Goal: Obtain resource: Download file/media

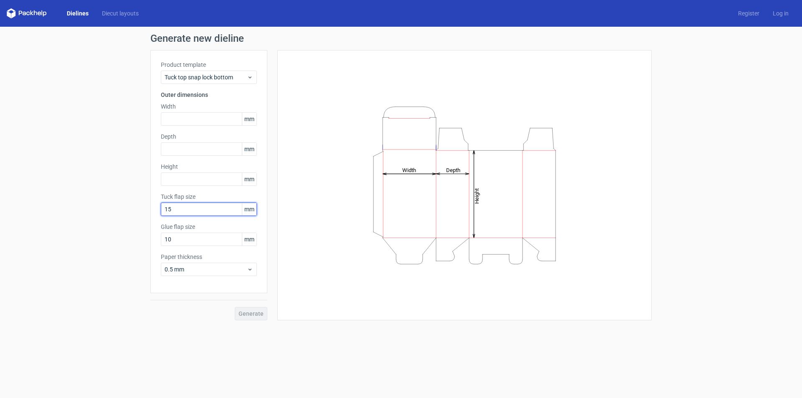
click at [206, 206] on input "15" at bounding box center [209, 209] width 96 height 13
click at [252, 74] on icon at bounding box center [250, 77] width 6 height 7
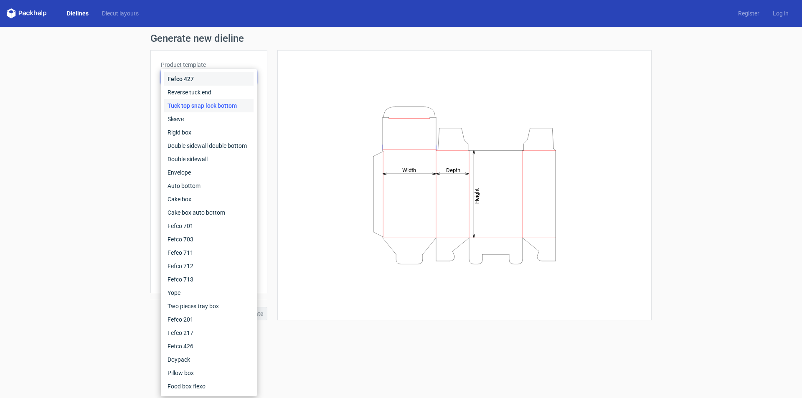
click at [252, 74] on div "Fefco 427" at bounding box center [208, 78] width 89 height 13
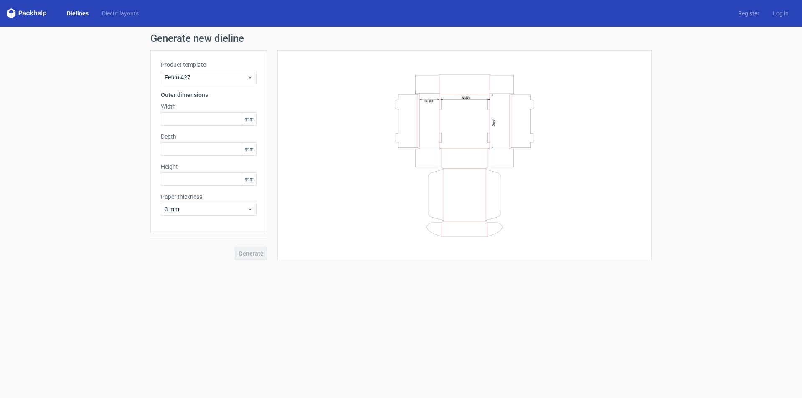
click at [247, 255] on div "Generate" at bounding box center [208, 246] width 117 height 27
click at [248, 76] on icon at bounding box center [250, 77] width 6 height 7
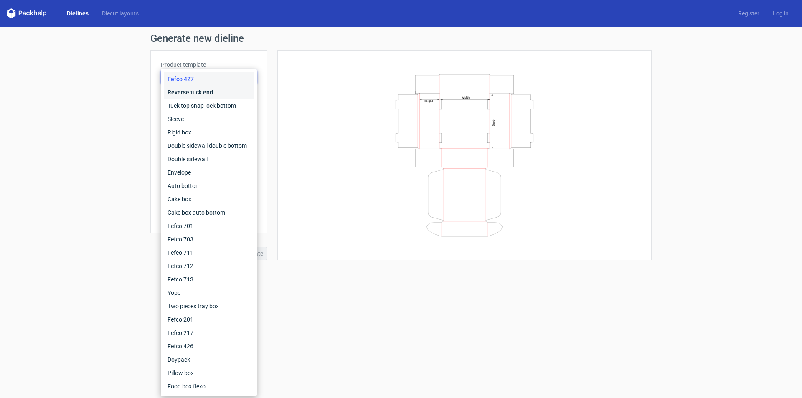
click at [202, 91] on div "Reverse tuck end" at bounding box center [208, 92] width 89 height 13
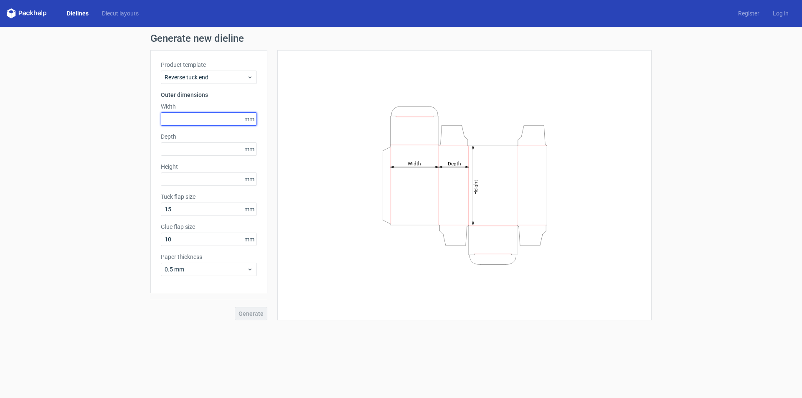
click at [180, 116] on input "text" at bounding box center [209, 118] width 96 height 13
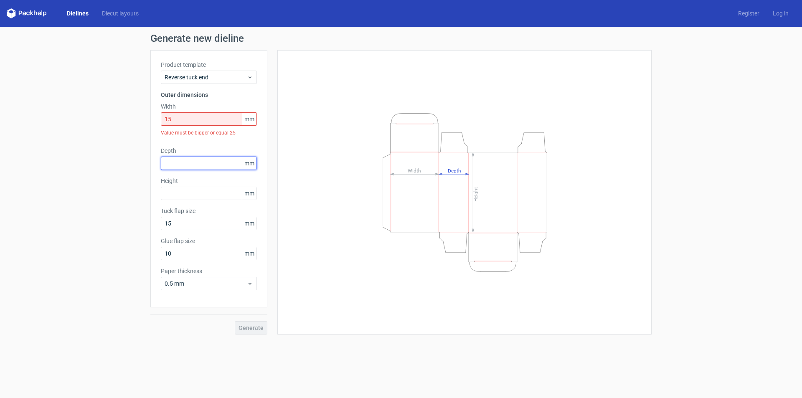
click at [190, 151] on div "Depth mm" at bounding box center [209, 158] width 96 height 23
drag, startPoint x: 194, startPoint y: 119, endPoint x: 152, endPoint y: 117, distance: 41.8
click at [152, 117] on div "Product template Reverse tuck end Outer dimensions Width 15 mm Value must be bi…" at bounding box center [208, 178] width 117 height 257
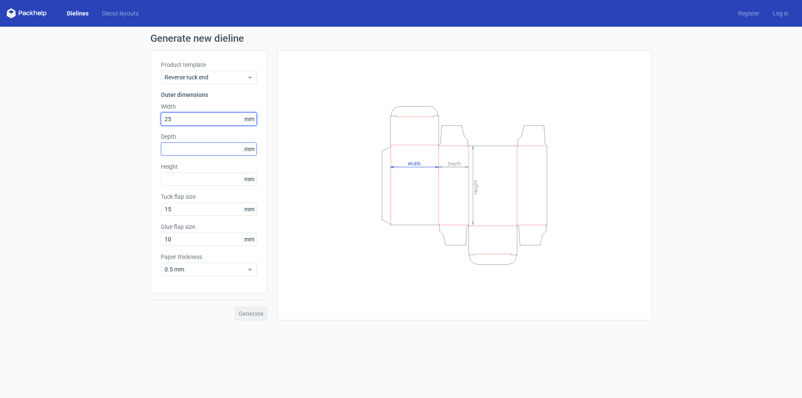
type input "25"
click at [181, 152] on input "text" at bounding box center [209, 149] width 96 height 13
click at [198, 147] on input "25" at bounding box center [209, 149] width 96 height 13
type input "25"
click at [199, 113] on input "25" at bounding box center [209, 118] width 96 height 13
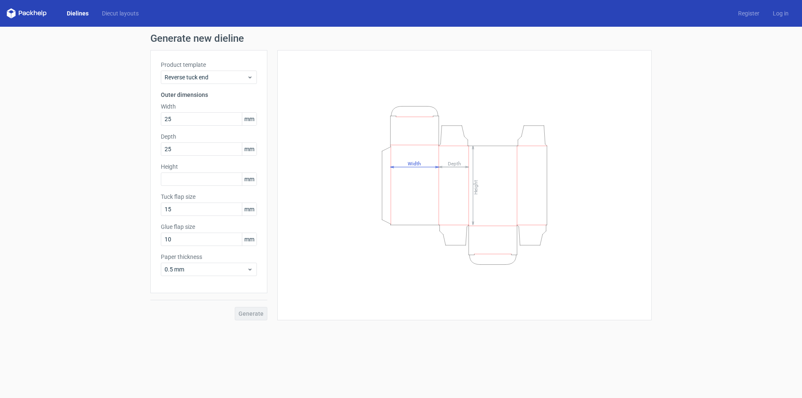
click at [249, 313] on div "Generate" at bounding box center [208, 306] width 117 height 27
click at [251, 314] on div "Generate" at bounding box center [208, 306] width 117 height 27
click at [252, 314] on div "Generate" at bounding box center [208, 306] width 117 height 27
click at [199, 176] on input "text" at bounding box center [209, 179] width 96 height 13
drag, startPoint x: 199, startPoint y: 182, endPoint x: 160, endPoint y: 178, distance: 39.5
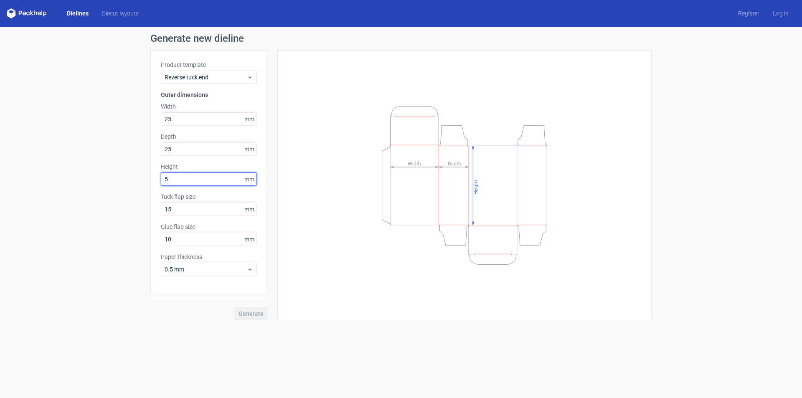
click at [160, 178] on div "Product template Reverse tuck end Outer dimensions Width 25 mm Depth 25 mm Heig…" at bounding box center [208, 171] width 117 height 243
type input "40"
click at [245, 317] on button "Generate" at bounding box center [251, 313] width 33 height 13
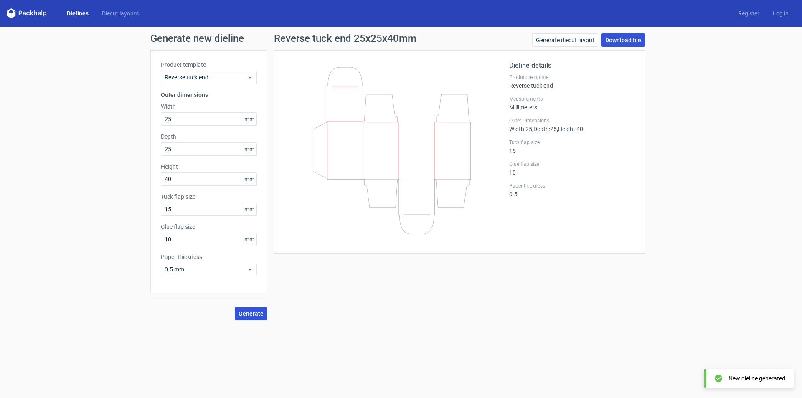
click at [625, 35] on link "Download file" at bounding box center [623, 39] width 43 height 13
click at [251, 76] on icon at bounding box center [250, 77] width 6 height 7
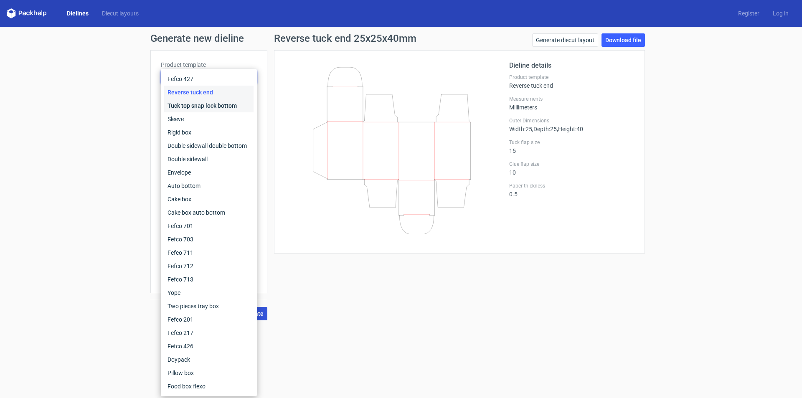
click at [230, 105] on div "Tuck top snap lock bottom" at bounding box center [208, 105] width 89 height 13
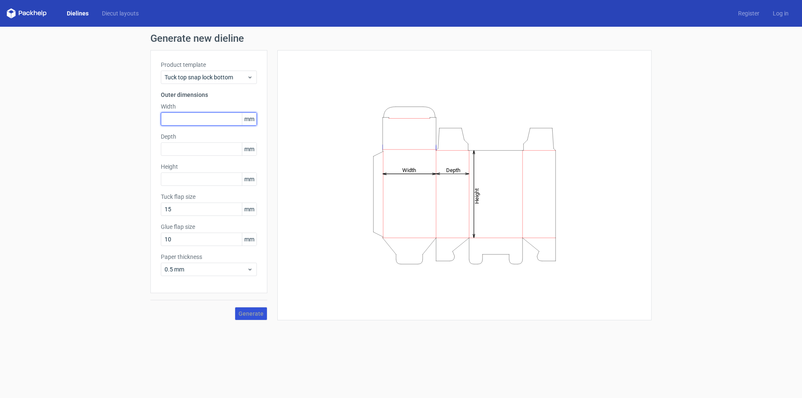
click at [194, 117] on input "text" at bounding box center [209, 118] width 96 height 13
type input "65"
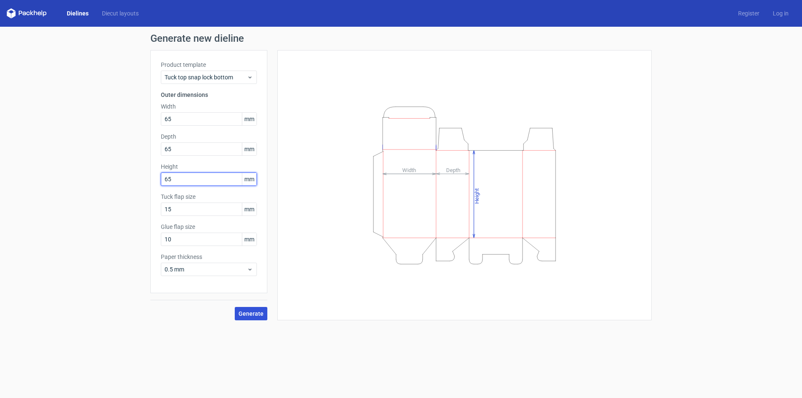
type input "65"
click at [250, 313] on span "Generate" at bounding box center [251, 314] width 25 height 6
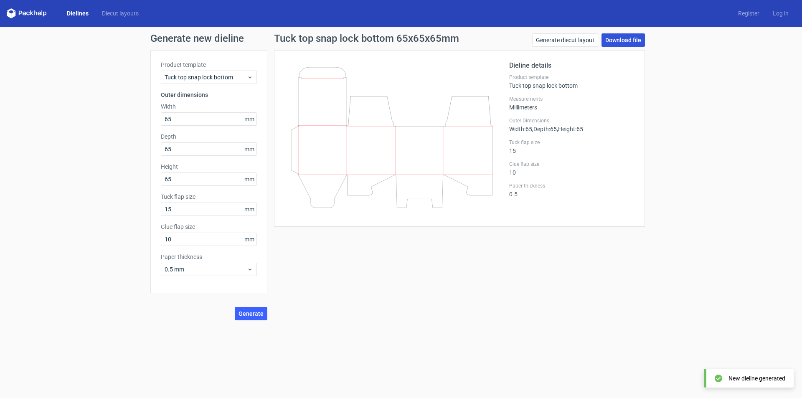
click at [621, 38] on link "Download file" at bounding box center [623, 39] width 43 height 13
